Goal: Transaction & Acquisition: Obtain resource

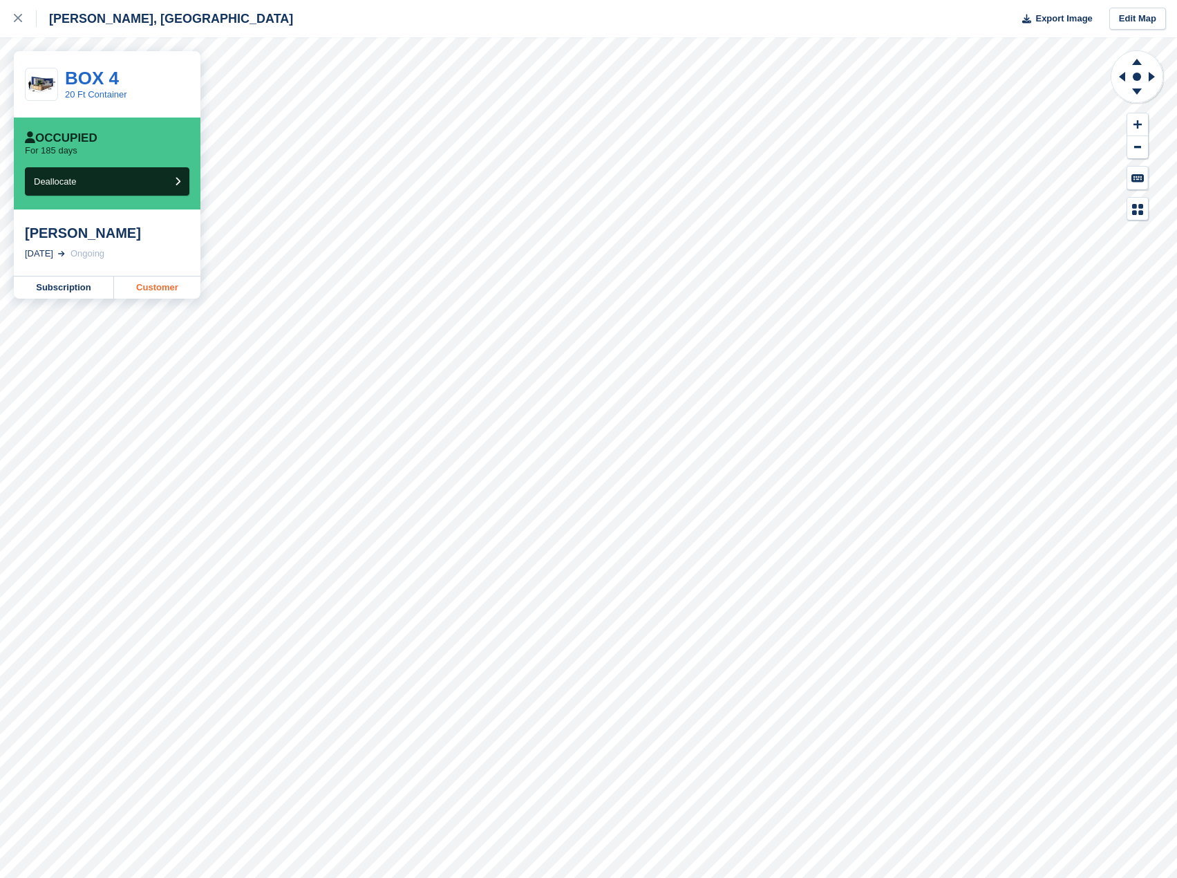
click at [148, 294] on link "Customer" at bounding box center [157, 288] width 86 height 22
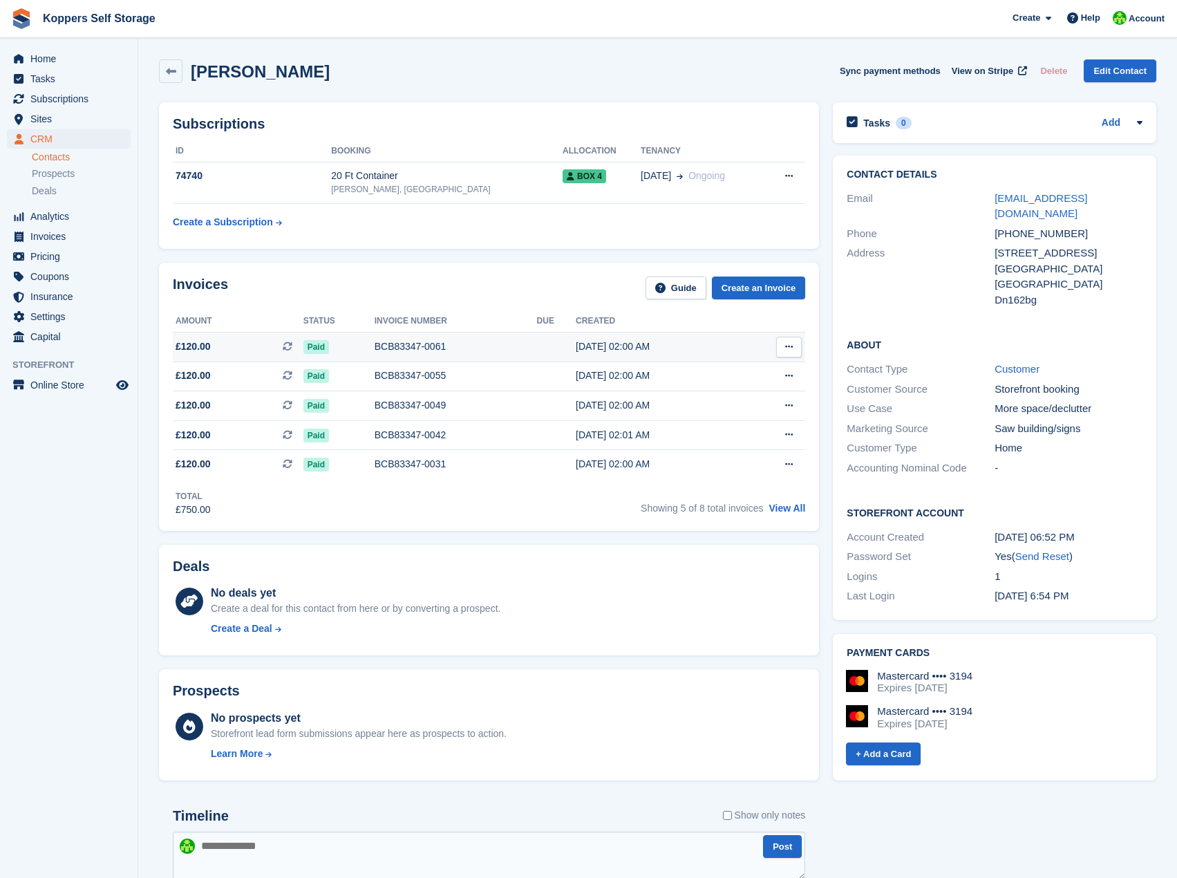
click at [641, 344] on div "28 Aug, 02:00 AM" at bounding box center [658, 346] width 165 height 15
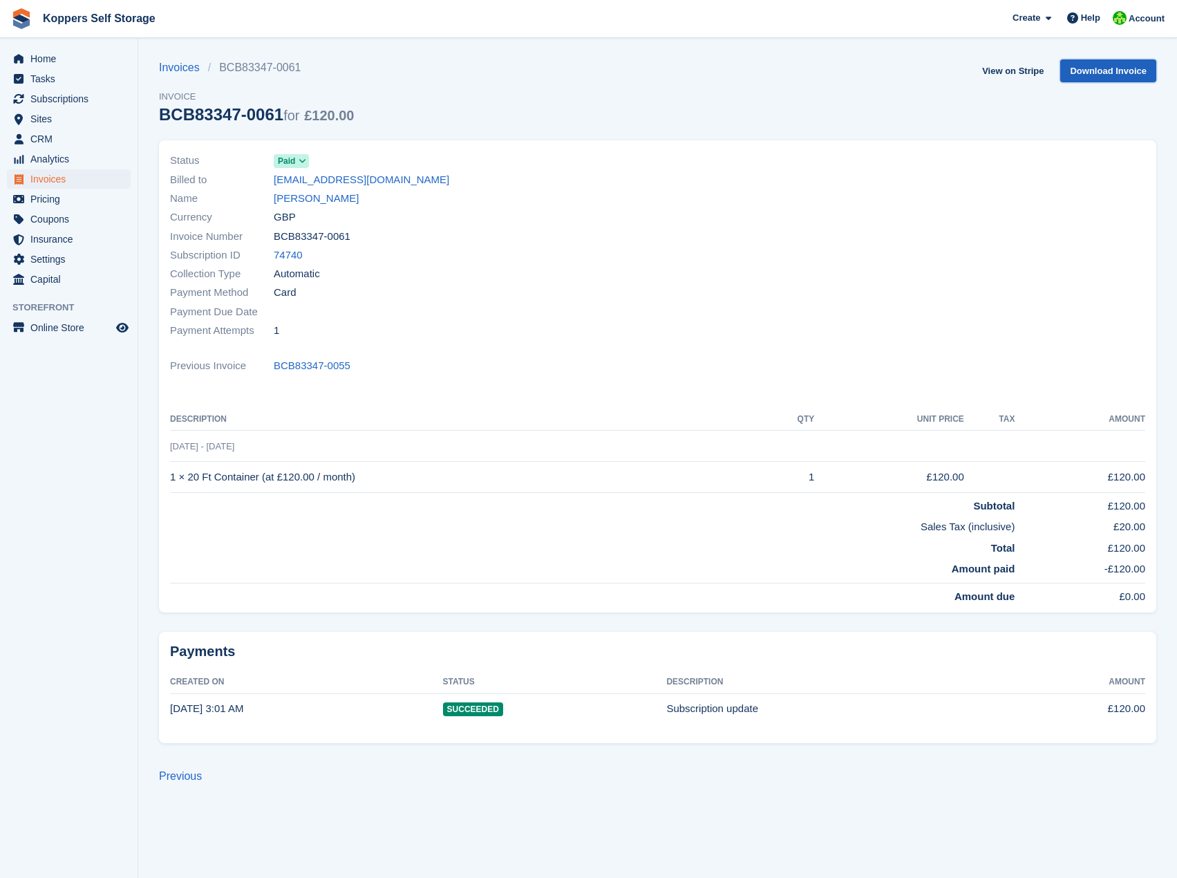
click at [1074, 79] on link "Download Invoice" at bounding box center [1108, 70] width 96 height 23
